Goal: Task Accomplishment & Management: Manage account settings

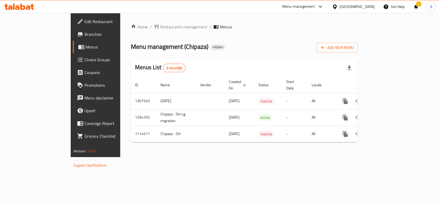
click at [251, 57] on div "Home / Restaurants management / Menus Menu management ( Chipaza ) Hidden Add Ne…" at bounding box center [244, 85] width 227 height 123
click at [131, 25] on link "Home" at bounding box center [139, 27] width 17 height 6
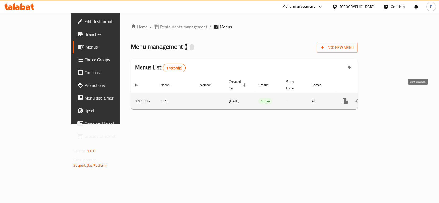
click at [387, 98] on icon "enhanced table" at bounding box center [384, 101] width 6 height 6
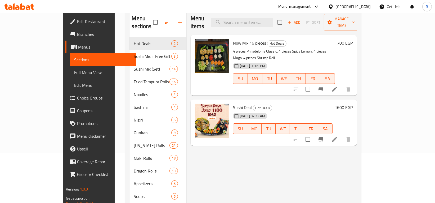
scroll to position [50, 0]
click at [338, 136] on icon at bounding box center [335, 139] width 6 height 6
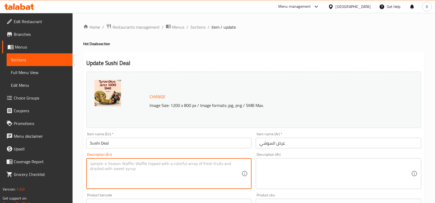
click at [170, 170] on textarea at bounding box center [166, 173] width 152 height 25
paste textarea "Moon mix 24 pcs [US_STATE] roll - Philadelphia classic roll - syake maki - 2 ni…"
paste textarea "Sushi fried burger 4 pcs ( smoked salmon, shrimps, avocado, creamy cheese)"
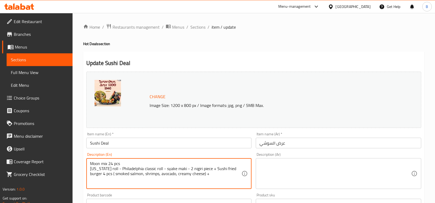
paste textarea "Now mix 16pcs ( 4 pcs spicy lemon - 4 pcs with shrimps - 4 pcs with crap - 4 Ph…"
type textarea "Moon mix 24 pcs [US_STATE] roll - Philadelphia classic roll - syake maki - 2 ni…"
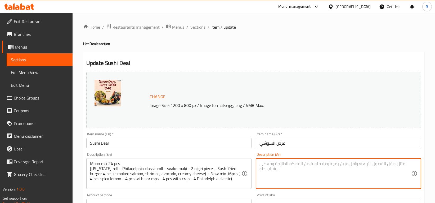
click at [300, 162] on textarea at bounding box center [336, 173] width 152 height 25
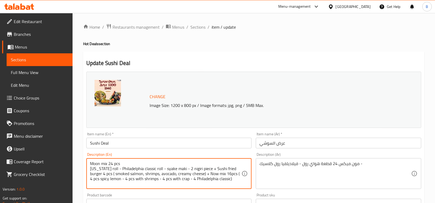
click at [165, 171] on textarea "Moon mix 24 pcs [US_STATE] roll - Philadelphia classic roll - syake maki - 2 ni…" at bounding box center [166, 173] width 152 height 25
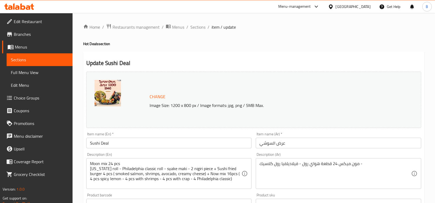
click at [314, 101] on div "Change Image Size: 1200 x 800 px / Image formats: jpg, png / 5MB Max." at bounding box center [267, 99] width 239 height 17
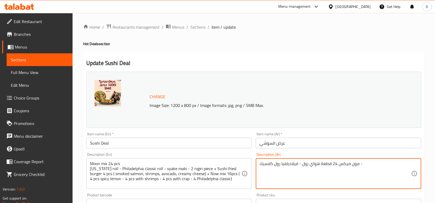
click at [291, 161] on textarea "مون ميكس 24 قطعة هواي رول - فيلاديلفيا رول كلاسيك -" at bounding box center [336, 173] width 152 height 25
paste textarea "[PERSON_NAME] – فيلادلفيا كلاسيك رول – سياكي ماكي – 2 قطعة نيجيري – 4 قطع سوشي …"
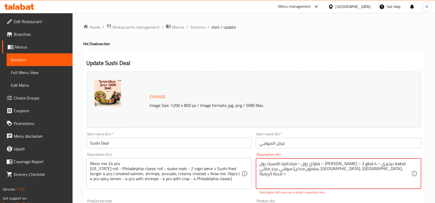
type textarea "م"
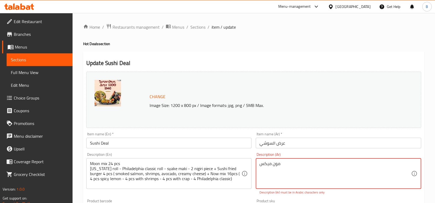
paste textarea "هاواي رول – فيلادلفيا كلاسيك رول – سياكي ماكي – 2 قطعة نيجيري – 4 قطع سوشي برجر…"
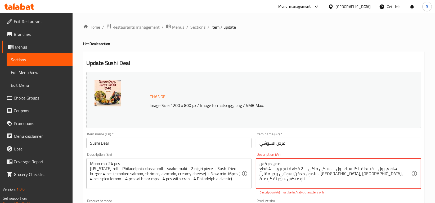
paste textarea "4 قطع سبايسي ليمون – 4 قطع رول جمبري – 4 قطع رول كابوريا – 4 قطع فيلادلفيا كلاس…"
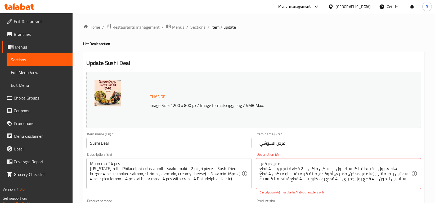
click at [428, 170] on div "Home / Restaurants management / Menus / Sections / item / update Hot Deals sect…" at bounding box center [254, 200] width 363 height 375
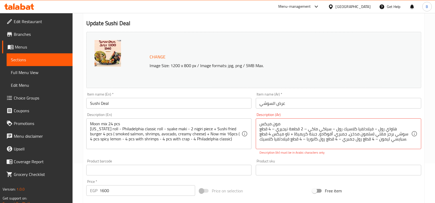
scroll to position [40, 0]
click at [294, 124] on textarea "مون ميكس هاواي رول – فيلادلفيا كلاسيك رول – سياكي ماكي – 2 قطعة نيجيري – 4 قطع …" at bounding box center [336, 133] width 152 height 25
click at [288, 121] on textarea "مون ميكس هاواي رول – فيلادلفيا كلاسيك رول – سياكي ماكي – 2 قطعة نيجيري – 4 قطع …" at bounding box center [336, 133] width 152 height 25
click at [422, 157] on div "Product sku Product sku" at bounding box center [339, 167] width 170 height 20
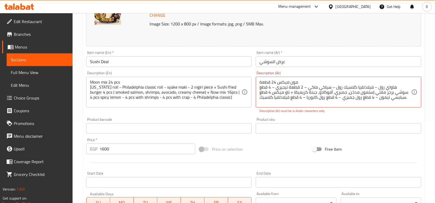
scroll to position [83, 0]
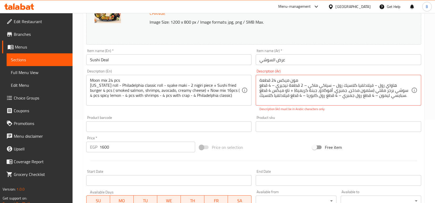
click at [412, 117] on div "Product sku Product sku" at bounding box center [339, 124] width 166 height 16
click at [341, 111] on p "Description (Ar) must be in Arabic characters only" at bounding box center [339, 109] width 158 height 5
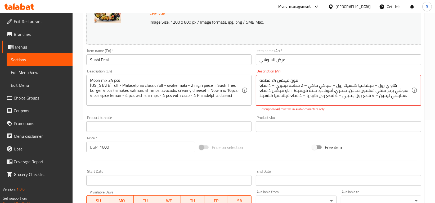
click at [275, 81] on textarea "مون ميكس 24 قطعة هاواي رول – فيلادلفيا كلاسيك رول – سياكي ماكي – 2 قطعة نيجيري …" at bounding box center [336, 90] width 152 height 25
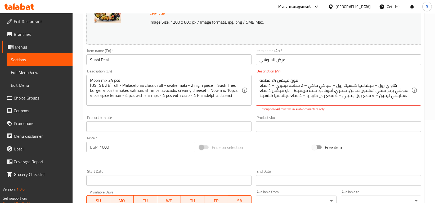
click at [340, 105] on div "Description (Ar) مون ميكس 24 قطعة هاواي رول – فيلادلفيا كلاسيك رول – سياكي ماكي…" at bounding box center [339, 90] width 166 height 42
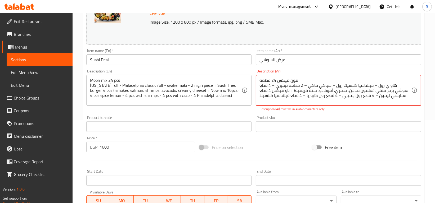
type textarea "مون ميكس 24 قطعة هاواي رول – فيلادلفيا كلاسيك رول – سياكي ماكي – 2 قطعة نيجيري …"
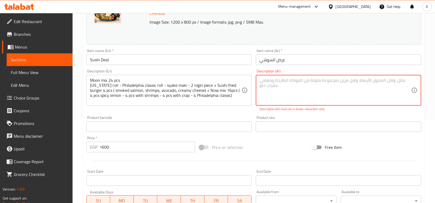
paste textarea "مون ميكس 24 قطعة هاواي رول – فيلادلفيا كلاسيك رول – سياكي ماكي – 2 قطعة نيجيري …"
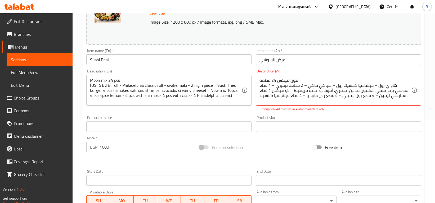
click at [370, 111] on p "Description (Ar) must be in Arabic characters only" at bounding box center [339, 109] width 158 height 5
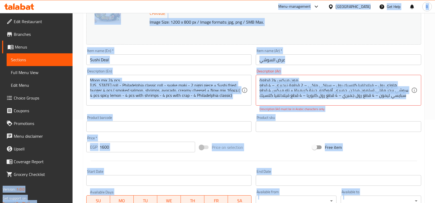
click at [370, 111] on p "Description (Ar) must be in Arabic characters only" at bounding box center [339, 109] width 158 height 5
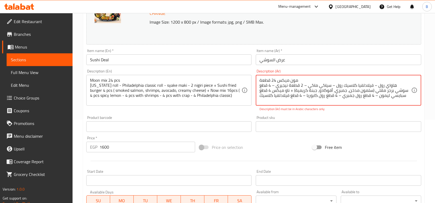
click at [347, 92] on textarea "مون ميكس 24 قطعة هاواي رول – فيلادلفيا كلاسيك رول – سياكي ماكي – 2 قطعة نيجيري …" at bounding box center [336, 90] width 152 height 25
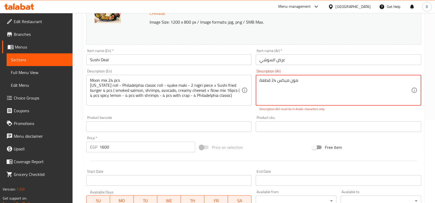
type textarea "مون ميكس 24 قطعة هاواي رول – فيلادلفيا كلاسيك رول – سياكي ماكي – 2 قطعة نيجيري …"
paste textarea "مون ميكس 24 قطعة هاواي رول – فيلادلفيا كلاسيك رول – سياكي ماكي – 2 قطعة نيجيري …"
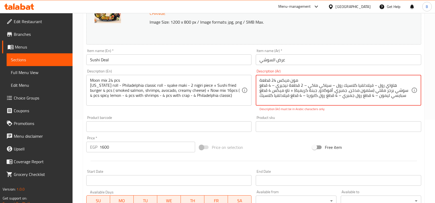
click at [273, 80] on textarea "مون ميكس 24 قطعة هاواي رول – فيلادلفيا كلاسيك رول – سياكي ماكي – 2 قطعة نيجيري …" at bounding box center [336, 90] width 152 height 25
type textarea "مون ميكس قطعة هاواي رول – فيلادلفيا كلاسيك رول – سياكي ماكي – 2 قطعة نيجيري – 4…"
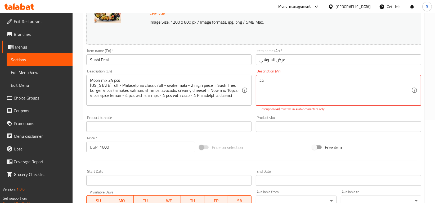
type textarea "د"
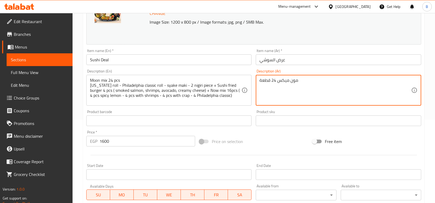
paste textarea "هاواي رول – فيلادلفيا كلاسيك رول – سياكي ماكي – 2 قطعة نيجيري – 4 قطع سوشي برجر…"
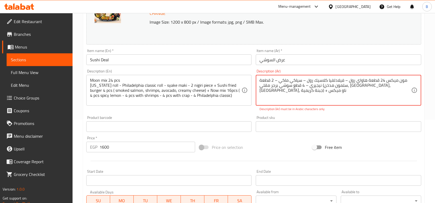
click at [396, 86] on textarea "مون ميكس 24 قطعة هاواي رول – فيلادلفيا كلاسيك رول – سياكي ماكي – 2 قطعة نيجيري …" at bounding box center [336, 90] width 152 height 25
click at [285, 95] on textarea "مون ميكس 24 قطعة هاواي رول – فيلادلفيا كلاسيك رول – سياكي ماكي – 2 قطعة نيجيري …" at bounding box center [336, 90] width 152 height 25
paste textarea "4 قطع سبايسي ليمون – 4 قطع رول جمبري – 4 قطع رول كابوريا – 4 قطع فيلادلفيا كلاس…"
click at [374, 90] on textarea "مون ميكس 24 قطعة هاواي رول – فيلادلفيا كلاسيك رول – سياكي ماكي – 2 قطعة نيجيري …" at bounding box center [336, 90] width 152 height 25
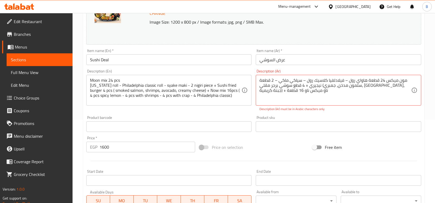
click at [356, 111] on p "Description (Ar) must be in Arabic characters only" at bounding box center [339, 109] width 158 height 5
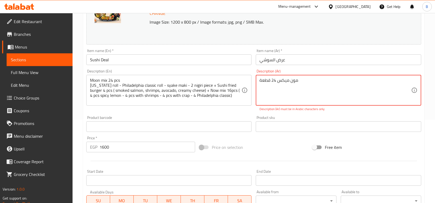
click at [348, 117] on div "Product sku Product sku" at bounding box center [339, 124] width 166 height 16
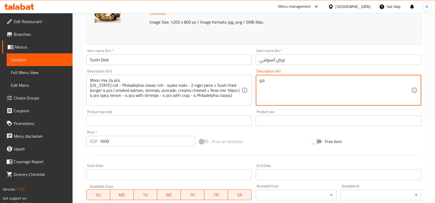
type textarea "م"
click at [299, 85] on textarea "مون ميكس 24 قطعة هواي رول فيلاديلفيا كلاسيك رول" at bounding box center [336, 90] width 152 height 25
click at [261, 85] on textarea "مون ميكس 24 قطعة هواي رول- فيلاديلفيا كلاسيك رول" at bounding box center [336, 90] width 152 height 25
type textarea "مون ميكس 24 قطعة -هواي رول- فيلاديلفيا كلاسيك رول"
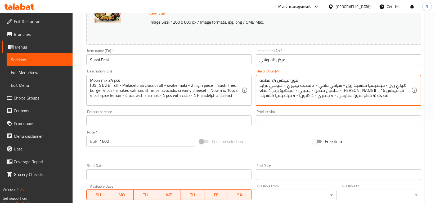
type textarea "مون ميكس 24 قطعة هواي رول - فيلاديلفيا كلاسيك رول - سياكي ماكي - 2 قطعة نيجيري …"
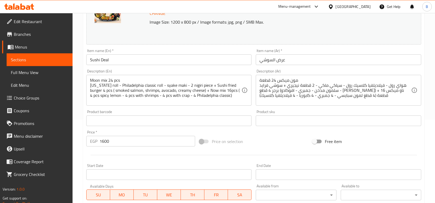
click at [429, 115] on div "Home / Restaurants management / Menus / Sections / item / update Hot Deals sect…" at bounding box center [254, 114] width 363 height 369
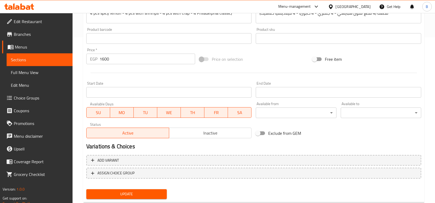
scroll to position [179, 0]
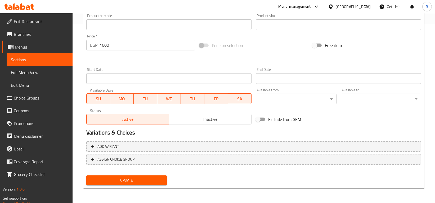
click at [144, 175] on button "Update" at bounding box center [126, 180] width 81 height 10
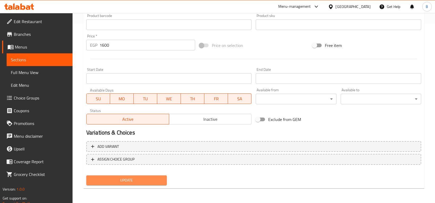
click at [135, 175] on button "Update" at bounding box center [126, 180] width 81 height 10
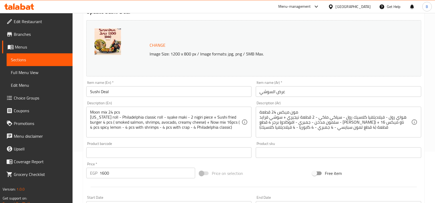
scroll to position [0, 0]
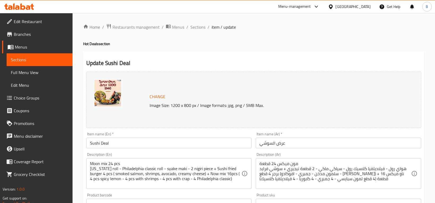
click at [40, 59] on span "Sections" at bounding box center [40, 59] width 58 height 6
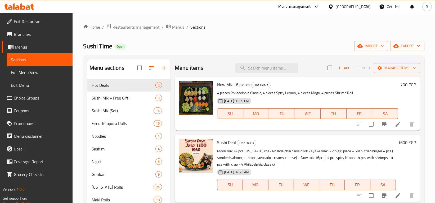
click at [320, 5] on icon at bounding box center [316, 6] width 6 height 6
click at [302, 37] on div "Agent Campaigns Center" at bounding box center [291, 36] width 40 height 6
